Goal: Information Seeking & Learning: Find specific fact

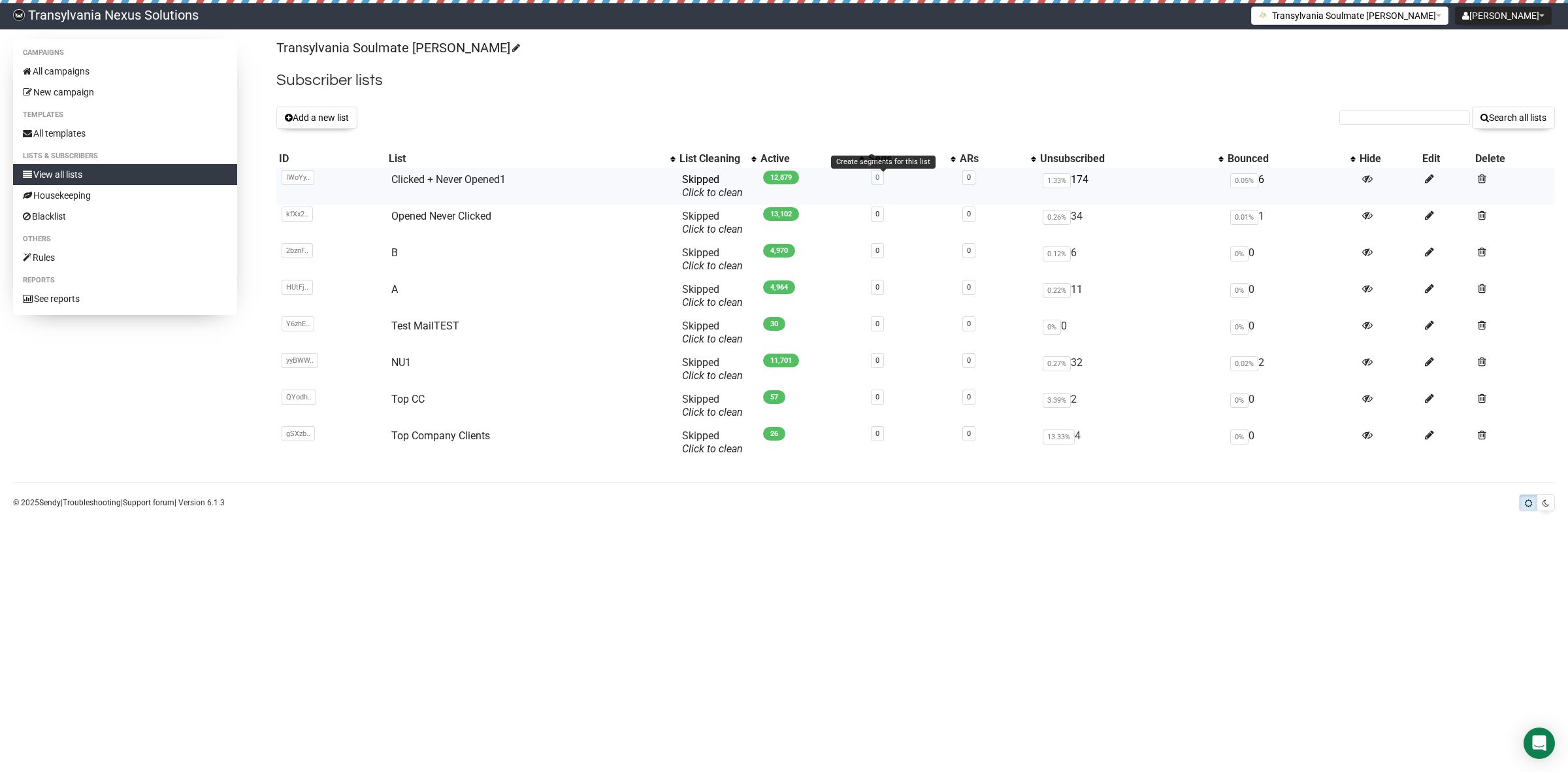
click at [879, 179] on link "0" at bounding box center [877, 177] width 4 height 9
click at [413, 368] on td "NU1" at bounding box center [531, 369] width 291 height 37
click at [400, 361] on link "NU1" at bounding box center [401, 362] width 19 height 13
click at [1417, 121] on input "text" at bounding box center [1405, 118] width 131 height 15
paste input "claudiakiss73@web.de"
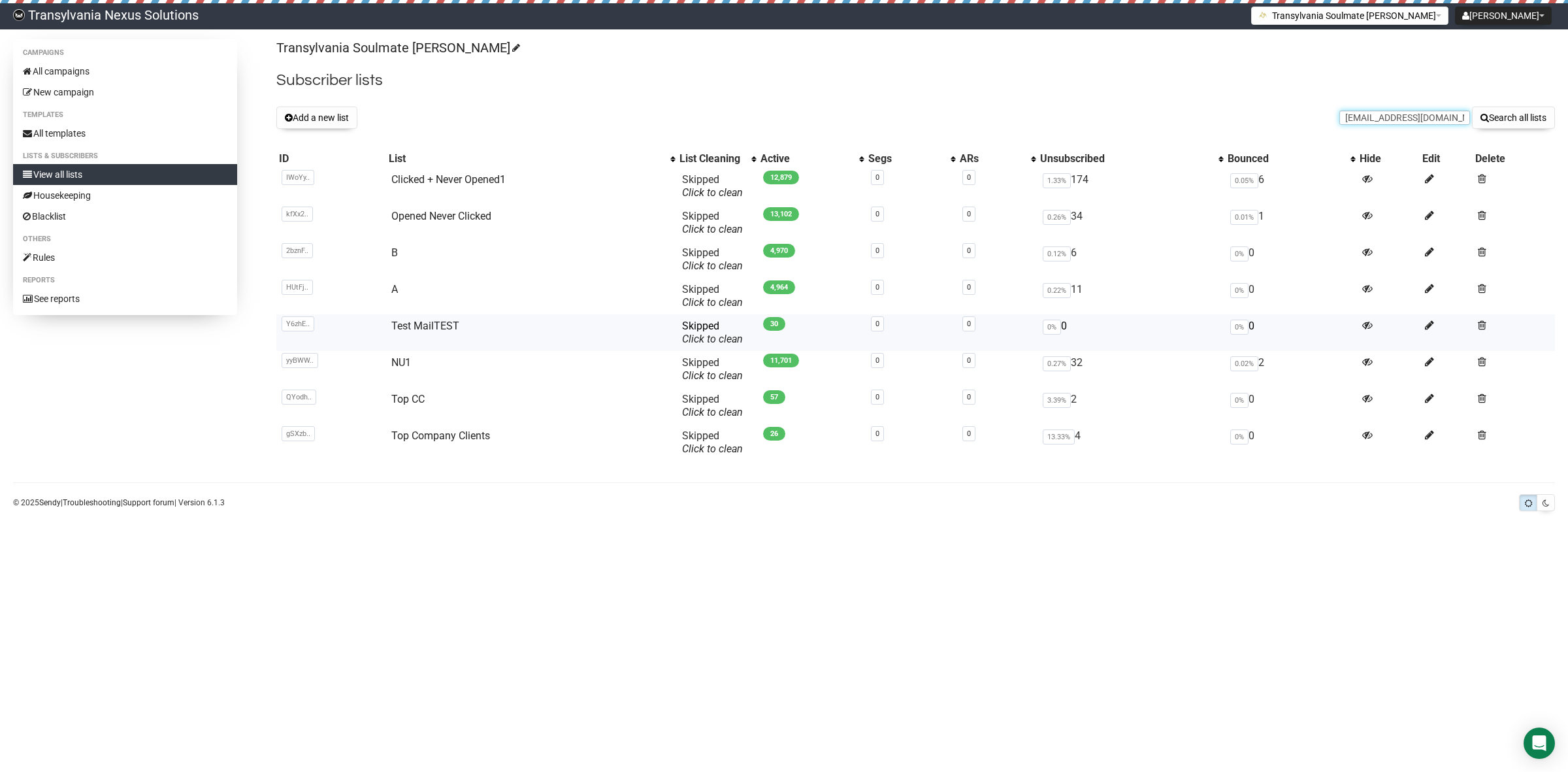
type input "claudiakiss73@web.de"
click at [1472, 107] on button "Search all lists" at bounding box center [1513, 117] width 83 height 22
